Goal: Task Accomplishment & Management: Manage account settings

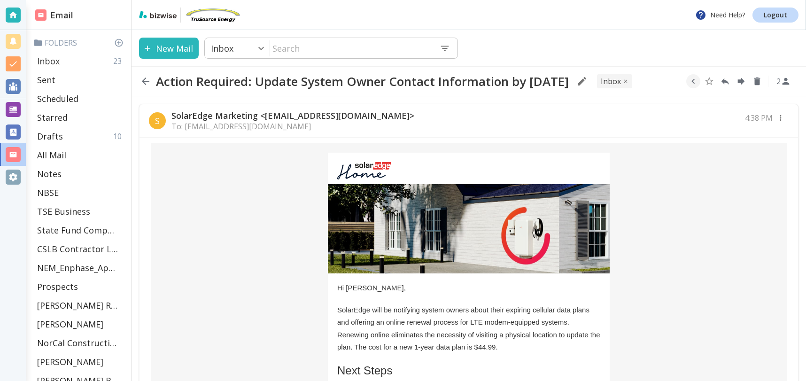
scroll to position [261, 0]
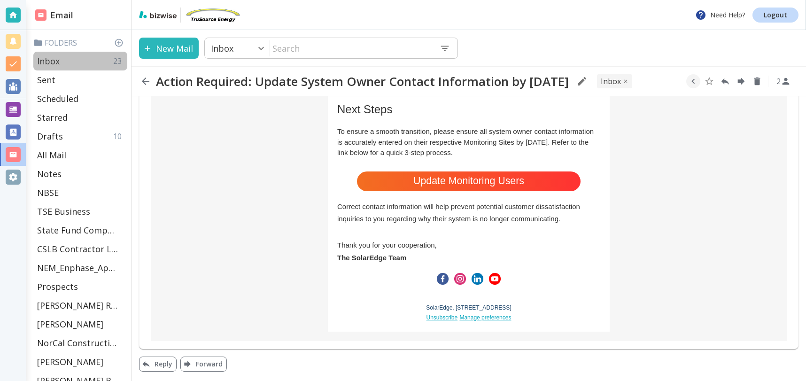
click at [48, 57] on p "Inbox" at bounding box center [48, 60] width 23 height 11
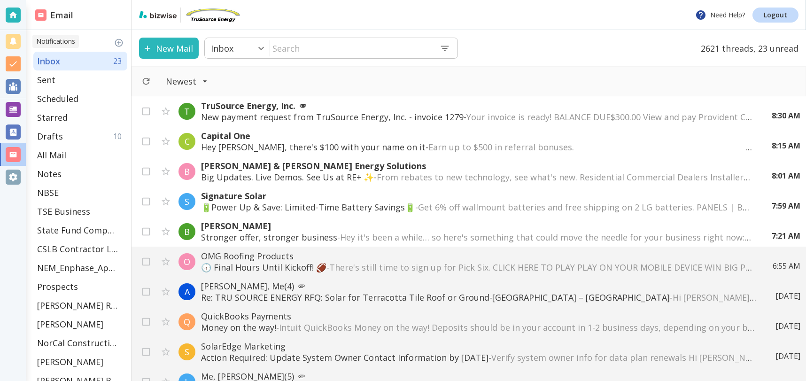
click at [54, 43] on p "Notifications" at bounding box center [55, 41] width 39 height 9
click at [119, 42] on icon at bounding box center [119, 43] width 8 height 8
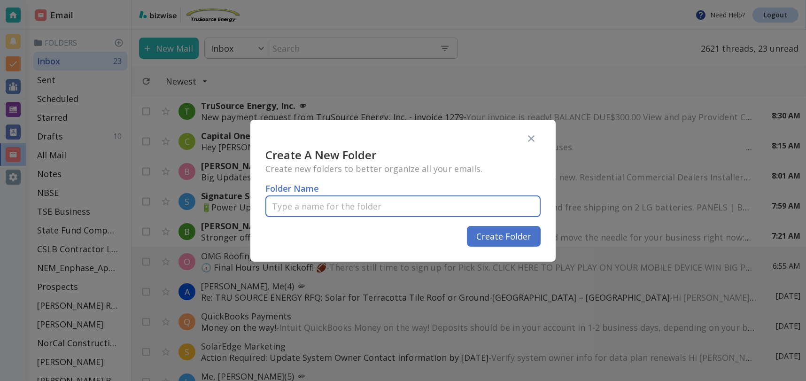
click at [341, 205] on input "text" at bounding box center [403, 207] width 275 height 28
type input "Service Calls"
click at [492, 236] on button "Create Folder" at bounding box center [504, 236] width 74 height 21
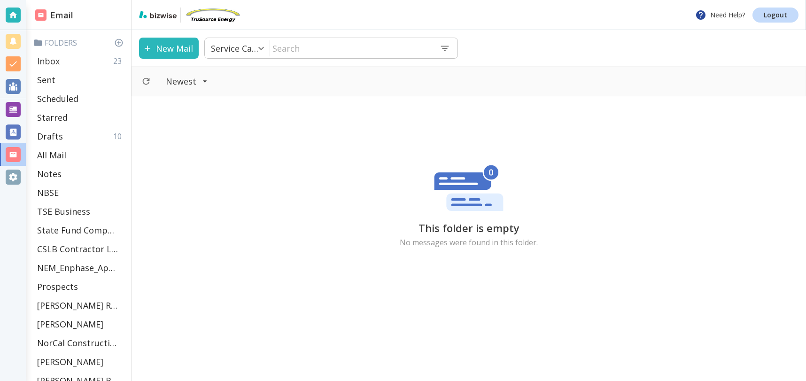
click at [41, 61] on p "Inbox" at bounding box center [48, 60] width 23 height 11
type input "0"
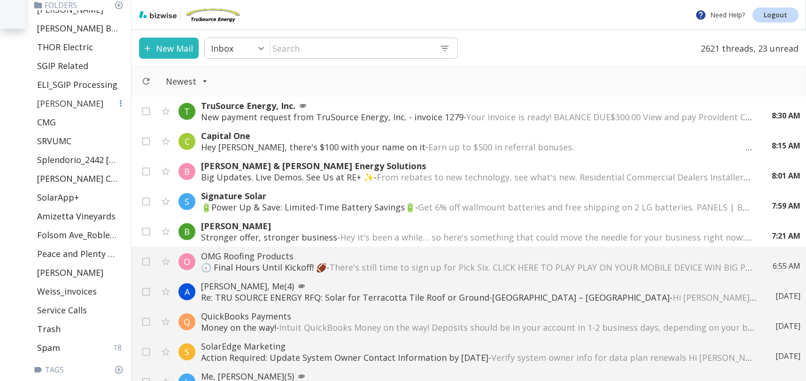
scroll to position [354, 0]
click at [301, 109] on icon at bounding box center [303, 106] width 8 height 8
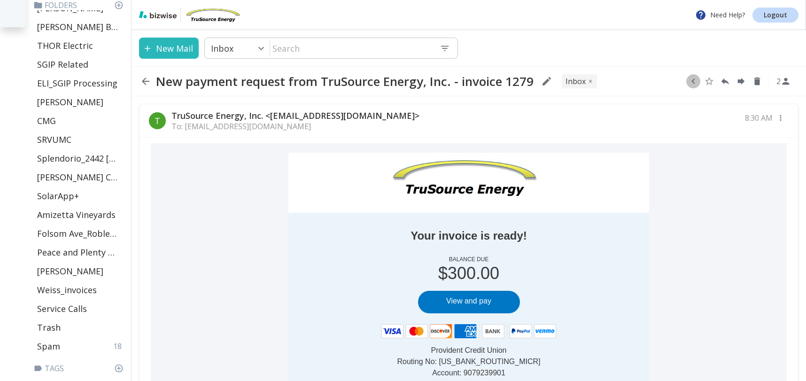
click at [693, 83] on icon "button" at bounding box center [693, 81] width 10 height 10
click at [657, 82] on icon "Move to Folder" at bounding box center [657, 81] width 8 height 7
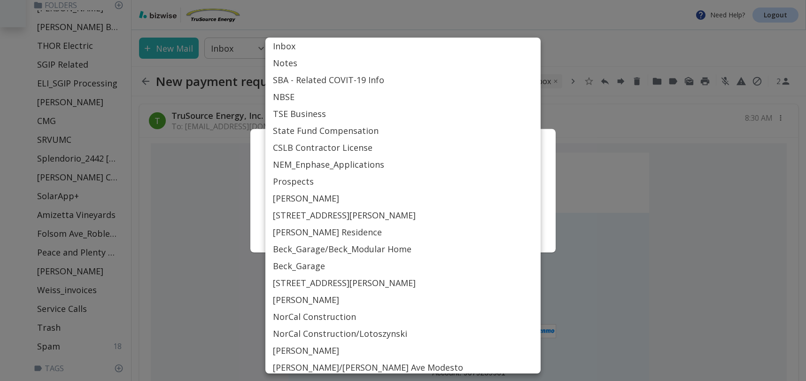
click at [372, 0] on body "Need Help? Logout Email Folders Inbox 22 Sent Scheduled Starred Drafts 10 All M…" at bounding box center [403, 0] width 806 height 0
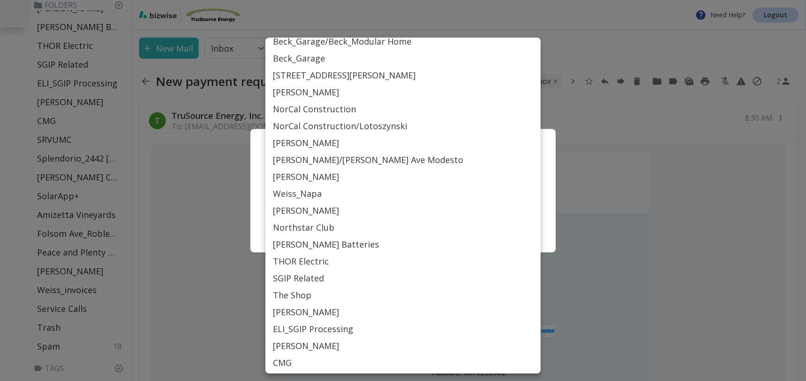
scroll to position [408, 0]
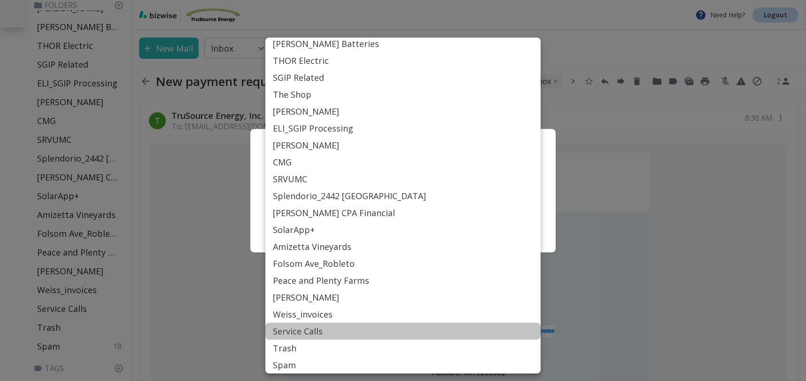
click at [292, 332] on li "Service Calls" at bounding box center [403, 331] width 275 height 17
type input "Label_86"
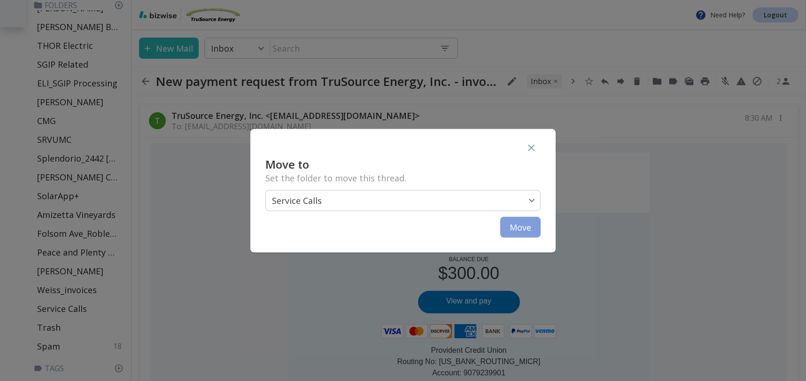
click at [516, 226] on button "Move" at bounding box center [520, 227] width 40 height 21
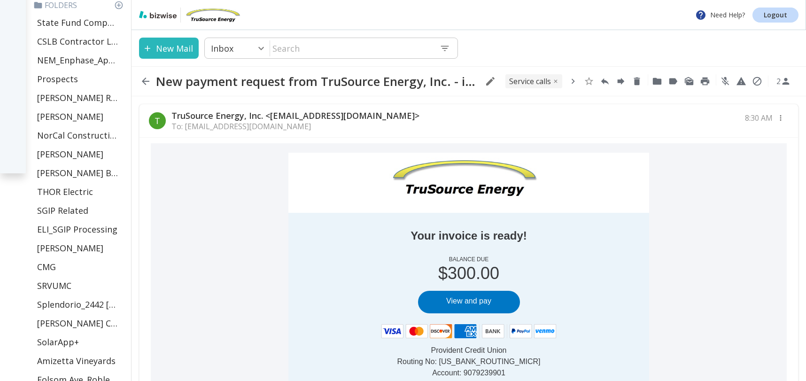
scroll to position [0, 0]
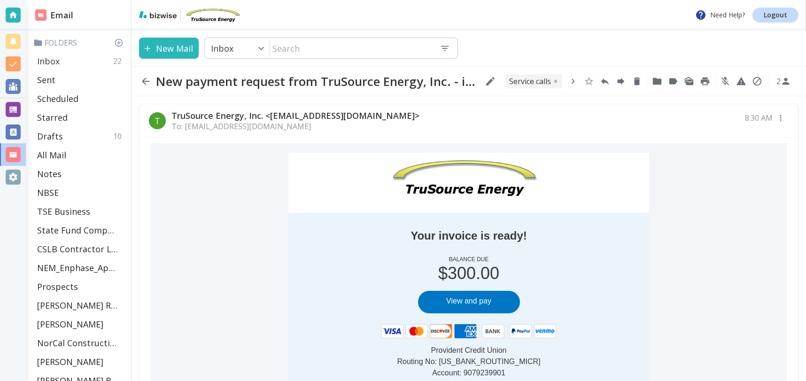
click at [63, 61] on div "Inbox 22" at bounding box center [80, 61] width 94 height 19
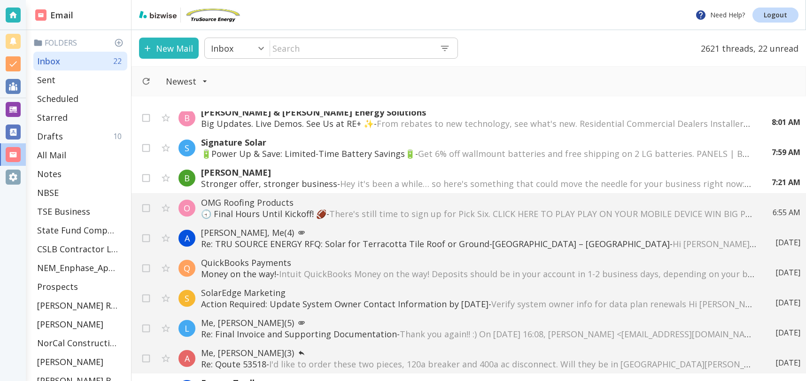
scroll to position [81, 0]
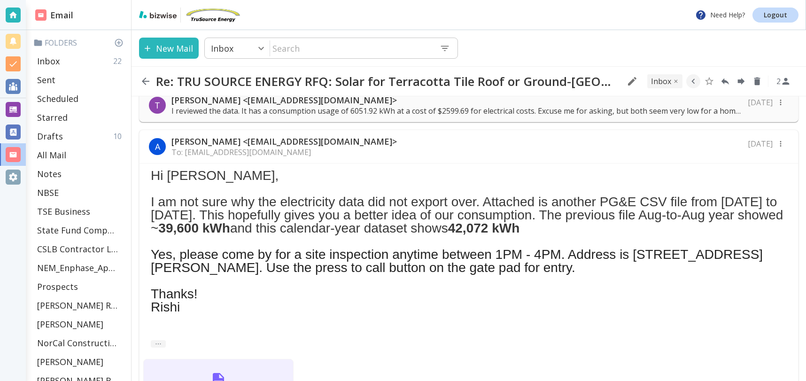
scroll to position [167, 0]
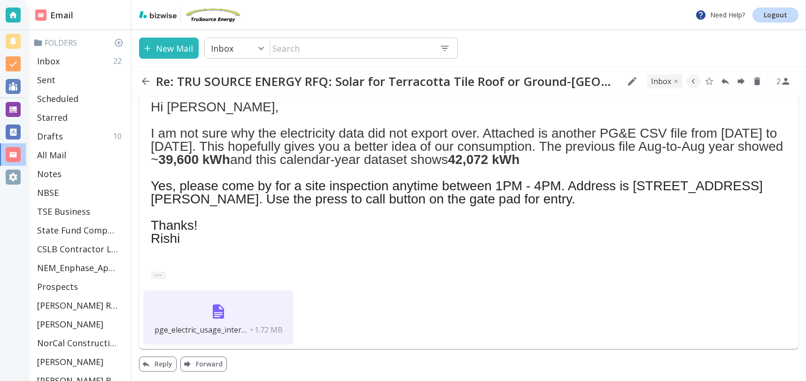
click at [223, 310] on img at bounding box center [218, 311] width 23 height 23
